Goal: Task Accomplishment & Management: Use online tool/utility

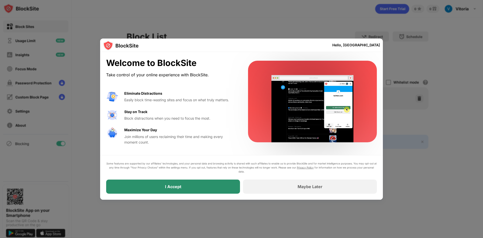
click at [220, 193] on div "I Accept" at bounding box center [173, 186] width 134 height 14
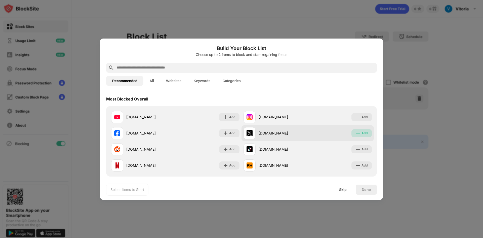
click at [361, 135] on div "Add" at bounding box center [364, 133] width 6 height 5
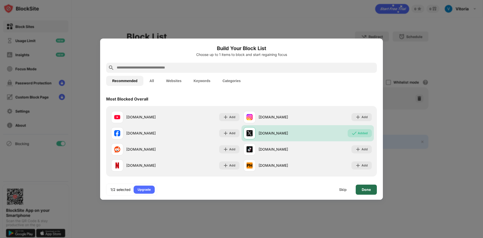
click at [369, 190] on div "Done" at bounding box center [366, 189] width 9 height 4
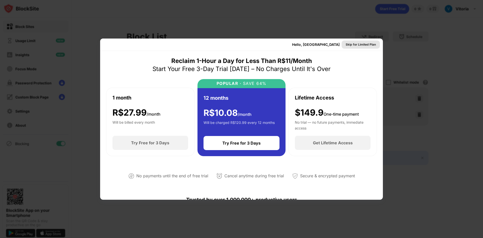
click at [352, 45] on div "Skip for Limited Plan" at bounding box center [360, 44] width 30 height 5
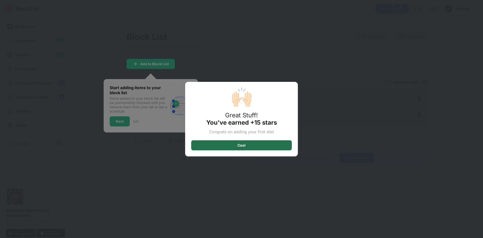
click at [248, 148] on div "Cool" at bounding box center [241, 145] width 101 height 10
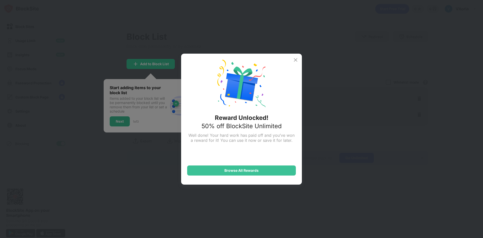
click at [295, 61] on img at bounding box center [295, 60] width 6 height 6
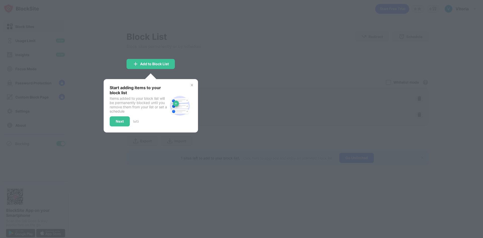
click at [281, 73] on div at bounding box center [241, 119] width 483 height 238
click at [190, 85] on img at bounding box center [192, 85] width 4 height 4
